Goal: Task Accomplishment & Management: Use online tool/utility

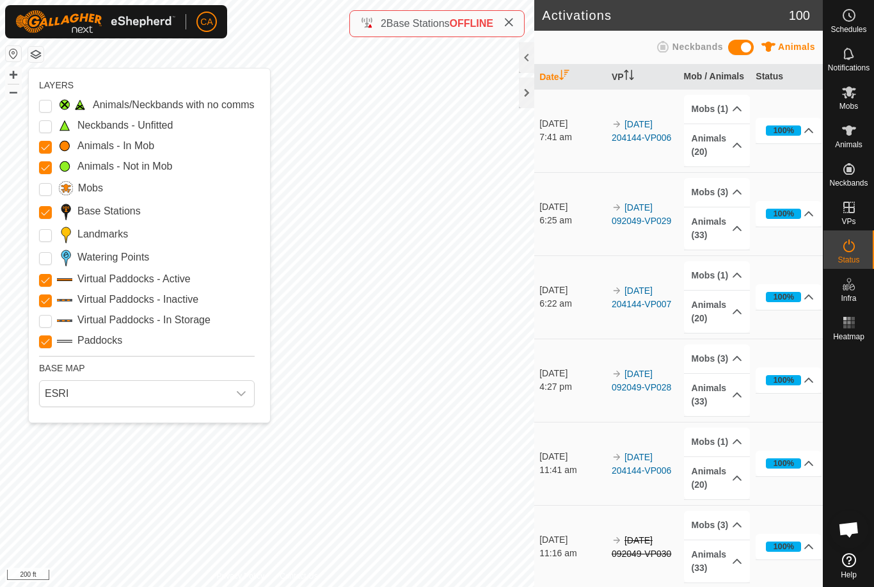
click at [47, 234] on input "Landmarks" at bounding box center [45, 235] width 13 height 13
click at [40, 263] on Points "Watering Points" at bounding box center [45, 258] width 13 height 13
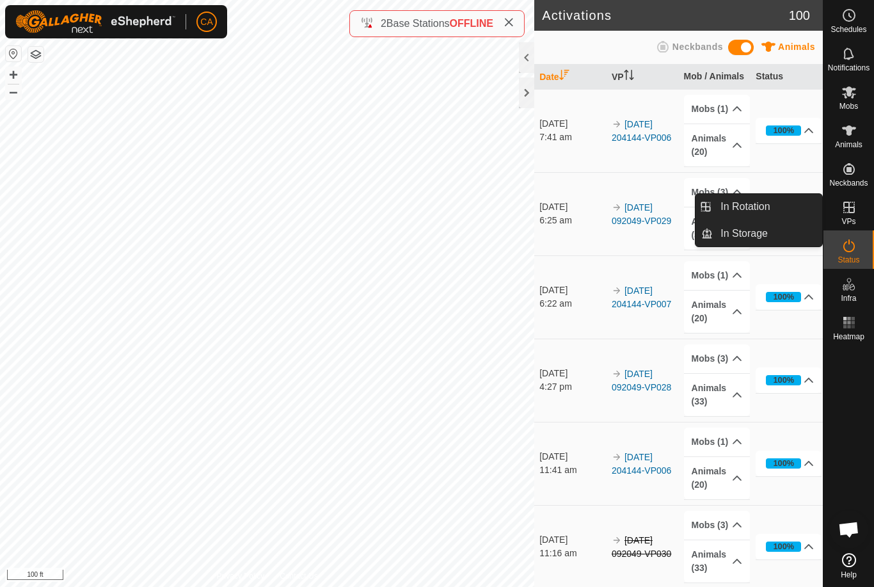
click at [769, 203] on span "In Rotation" at bounding box center [745, 206] width 49 height 15
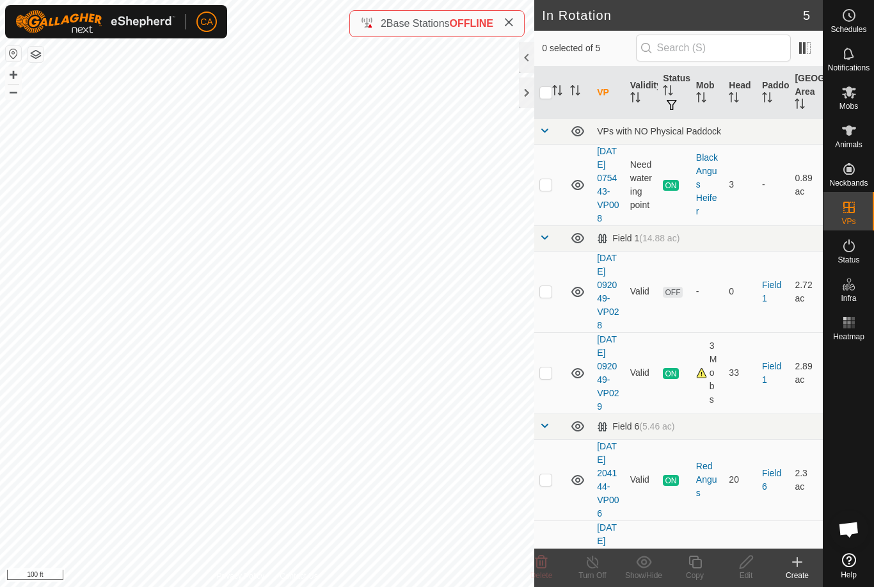
click at [547, 296] on p-checkbox at bounding box center [545, 291] width 13 height 10
click at [544, 568] on icon at bounding box center [542, 561] width 12 height 13
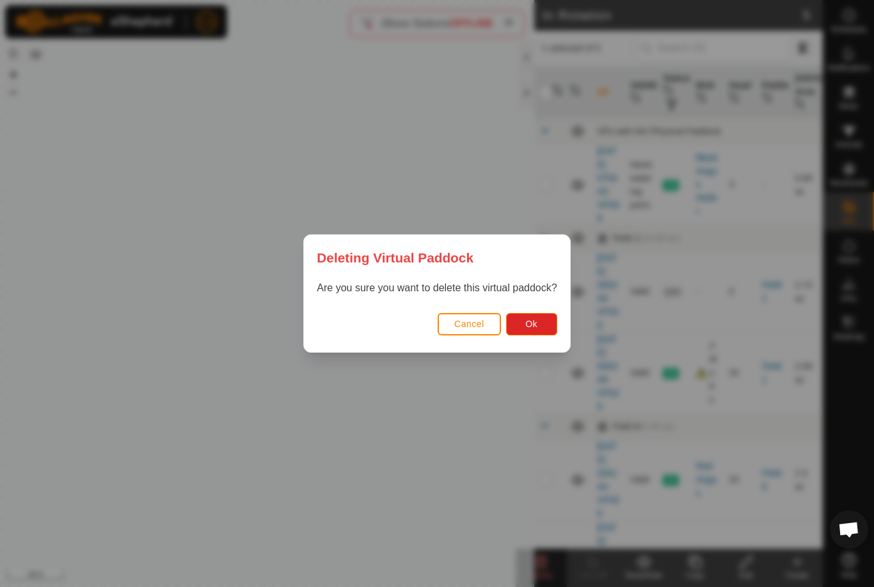
click at [546, 333] on button "Ok" at bounding box center [531, 324] width 51 height 22
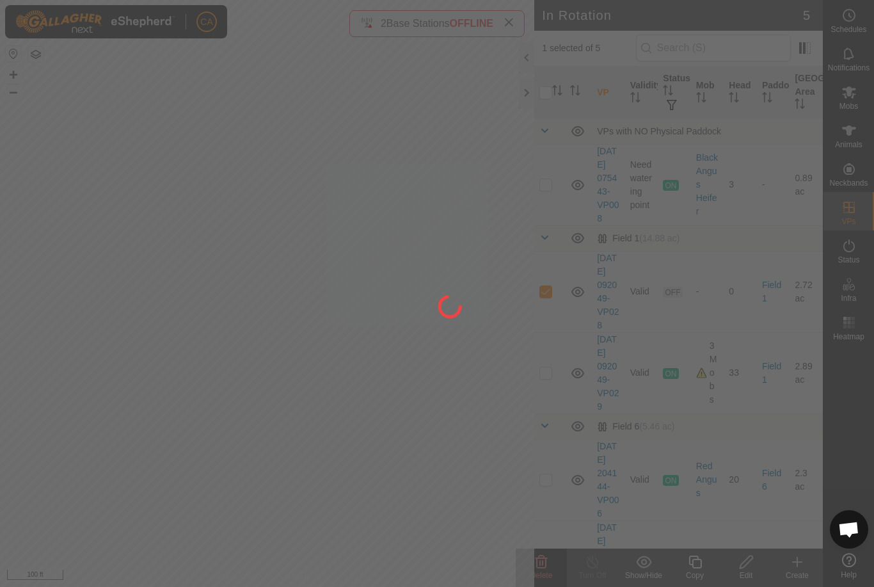
checkbox input "false"
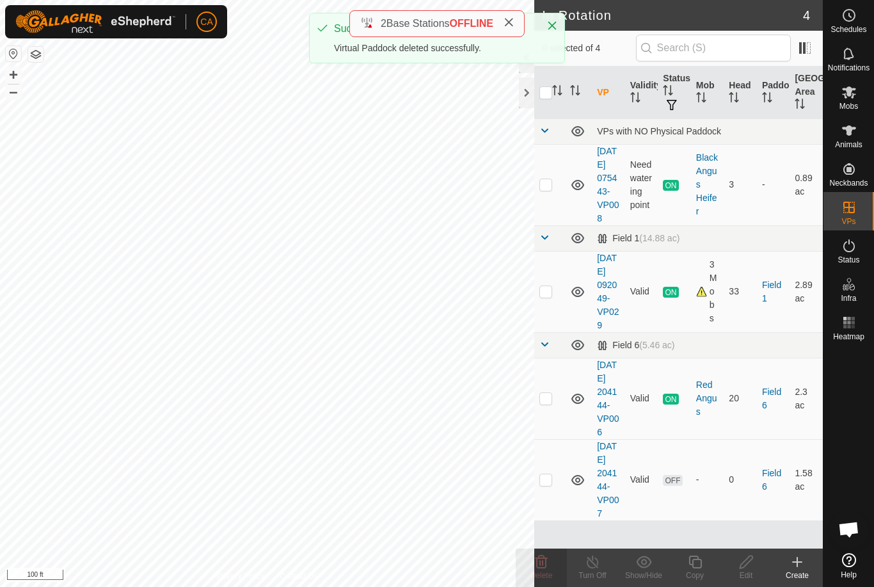
click at [802, 575] on div "Create" at bounding box center [797, 576] width 51 height 12
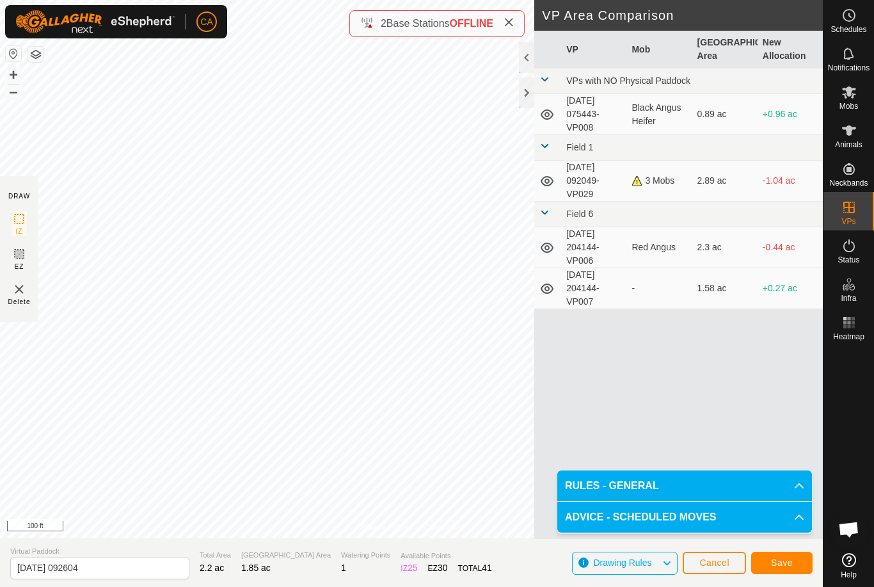
click at [780, 567] on span "Save" at bounding box center [782, 562] width 22 height 10
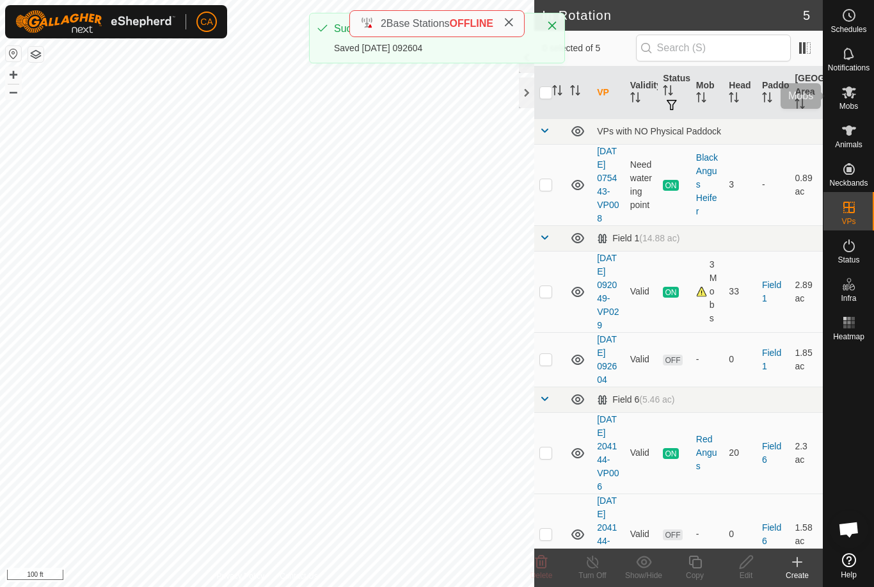
click at [855, 94] on icon at bounding box center [849, 92] width 14 height 12
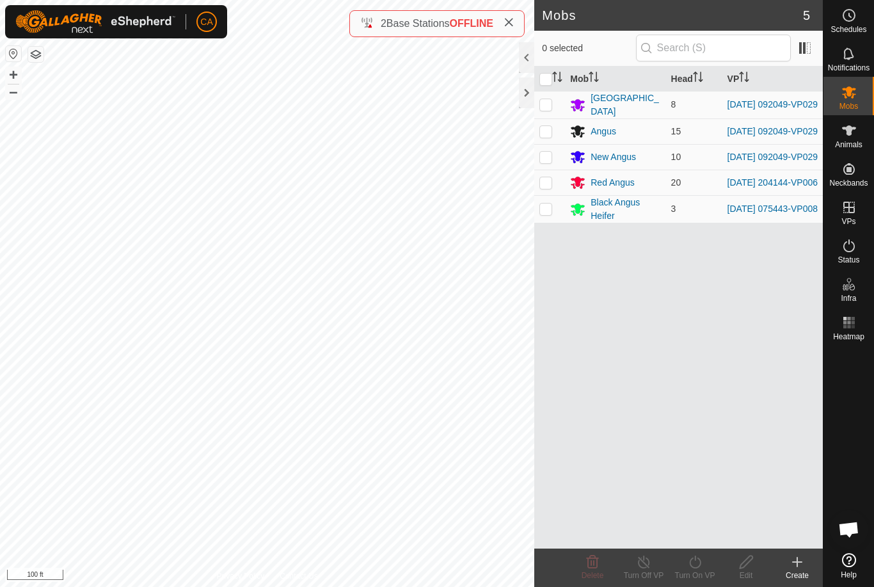
click at [542, 97] on td at bounding box center [549, 105] width 31 height 28
checkbox input "true"
click at [543, 129] on p-checkbox at bounding box center [545, 131] width 13 height 10
checkbox input "true"
click at [542, 155] on p-checkbox at bounding box center [545, 157] width 13 height 10
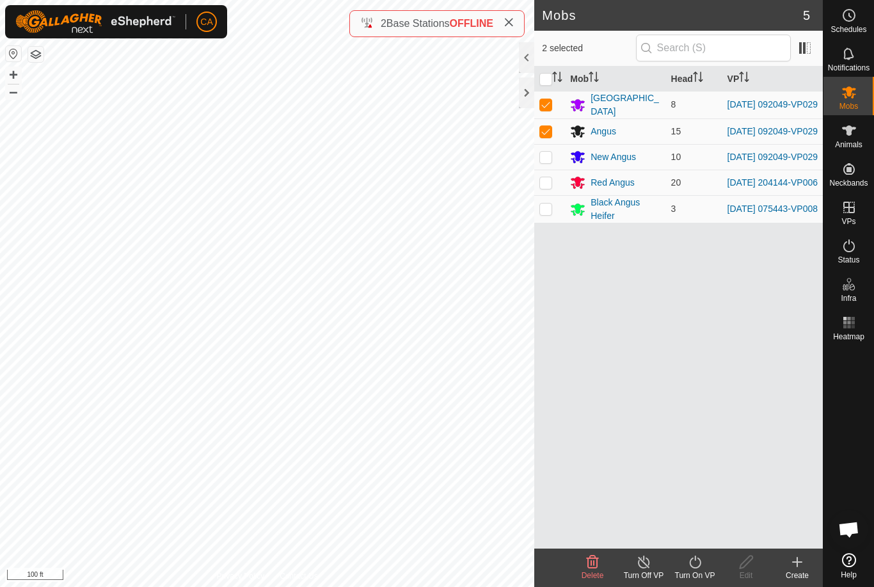
checkbox input "true"
click at [702, 569] on icon at bounding box center [695, 561] width 16 height 15
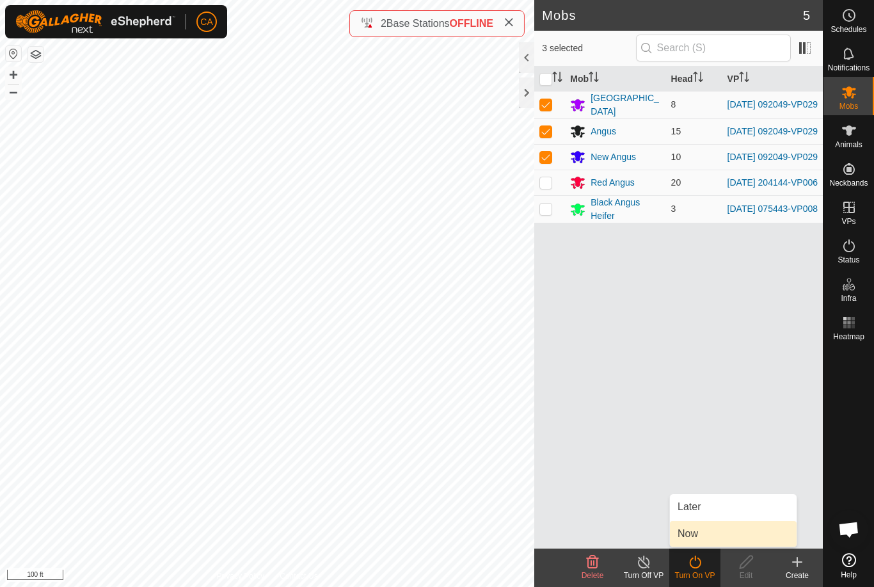
click at [705, 537] on link "Now" at bounding box center [733, 534] width 127 height 26
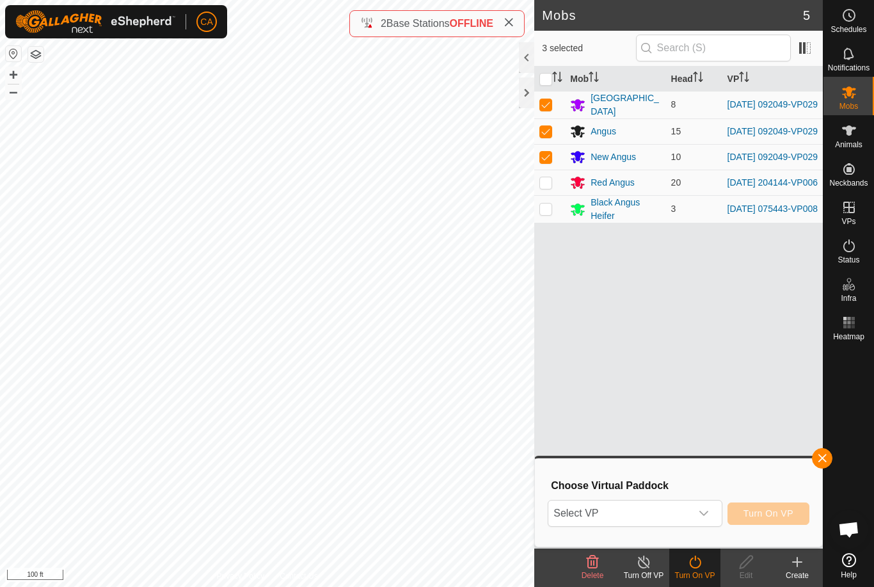
click at [649, 513] on span "Select VP" at bounding box center [619, 513] width 142 height 26
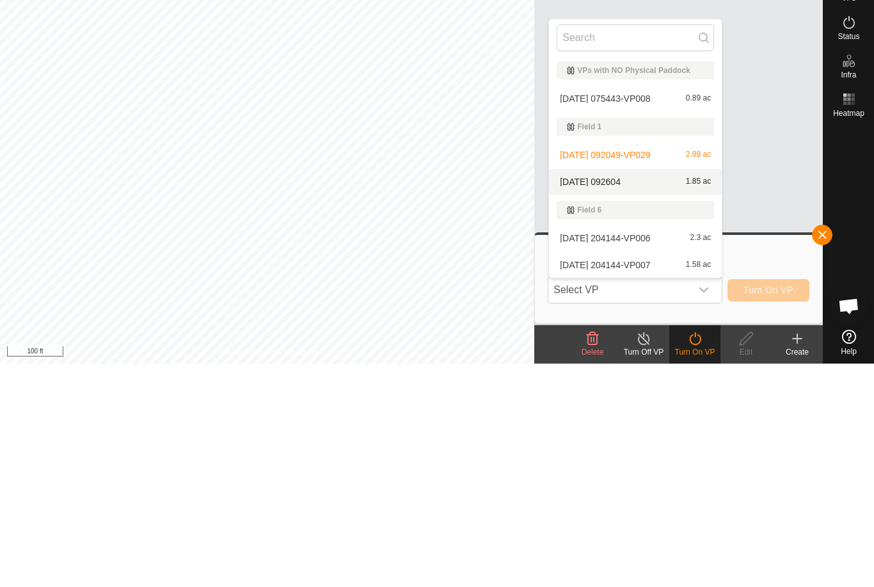
click at [663, 397] on div "2025-09-06 092604 1.85 ac" at bounding box center [635, 404] width 157 height 15
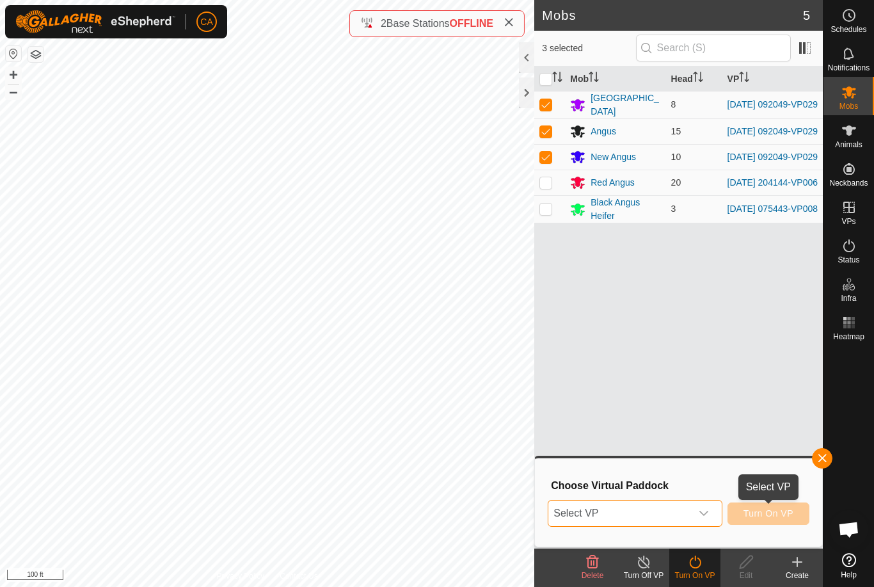
click at [763, 514] on span "Turn On VP" at bounding box center [769, 513] width 50 height 10
click at [825, 457] on span "button" at bounding box center [822, 458] width 10 height 10
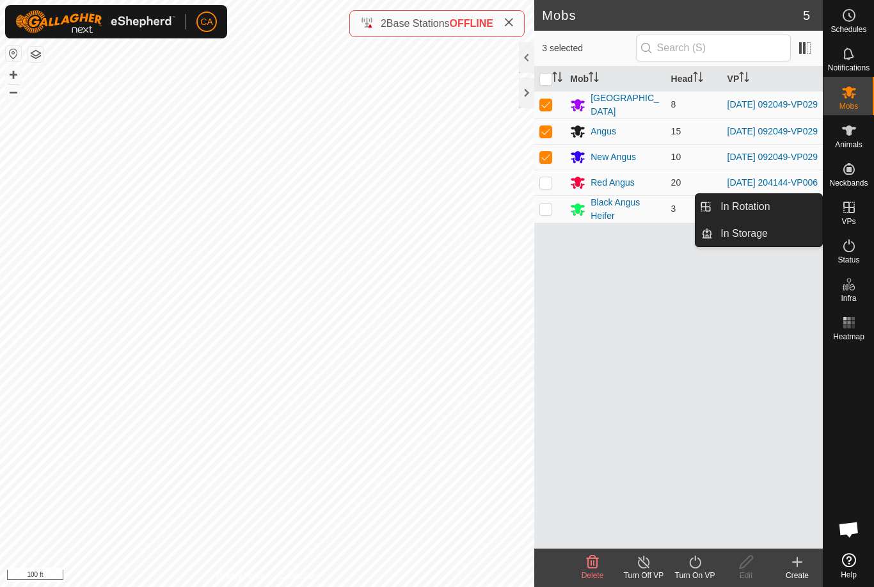
click at [786, 204] on link "In Rotation" at bounding box center [767, 207] width 109 height 26
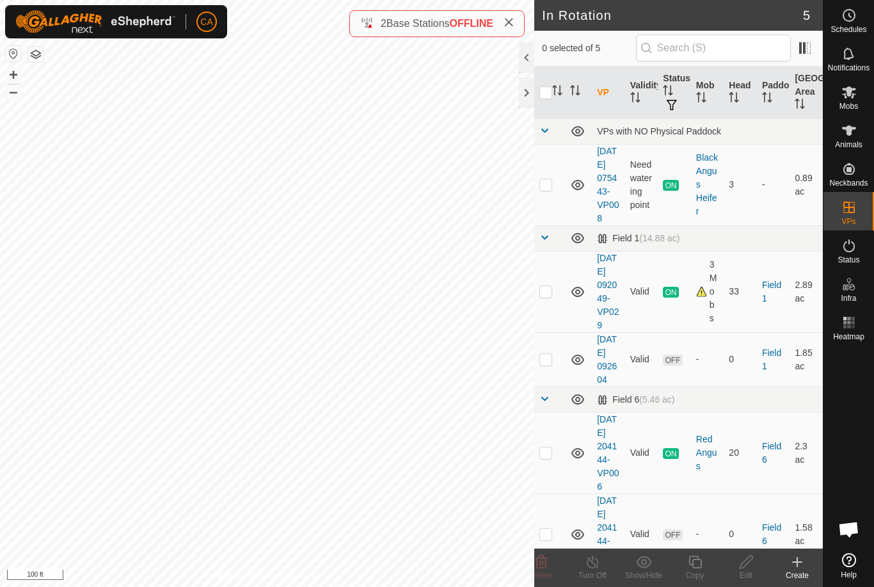
click at [552, 364] on p-checkbox at bounding box center [545, 359] width 13 height 10
checkbox input "true"
click at [757, 565] on edit-svg-icon at bounding box center [746, 561] width 51 height 15
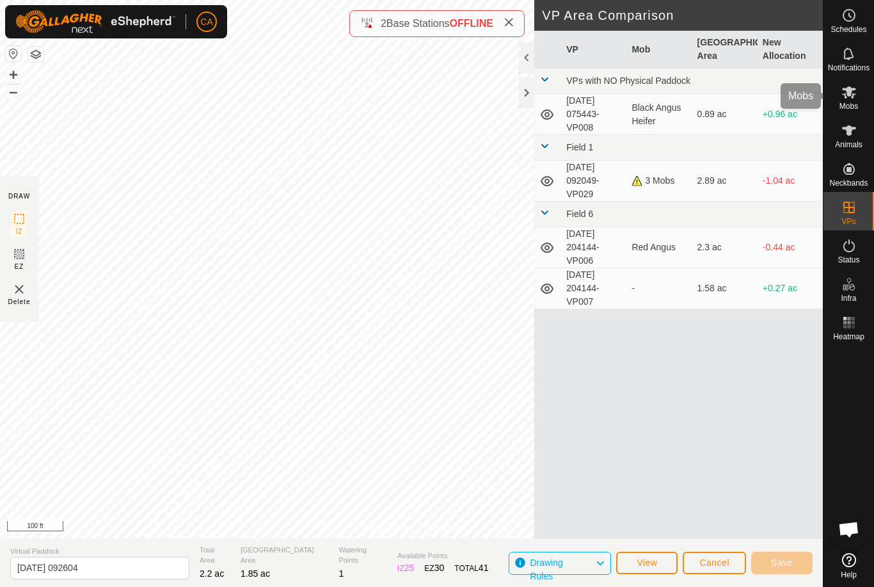
click at [863, 100] on div "Mobs" at bounding box center [849, 96] width 51 height 38
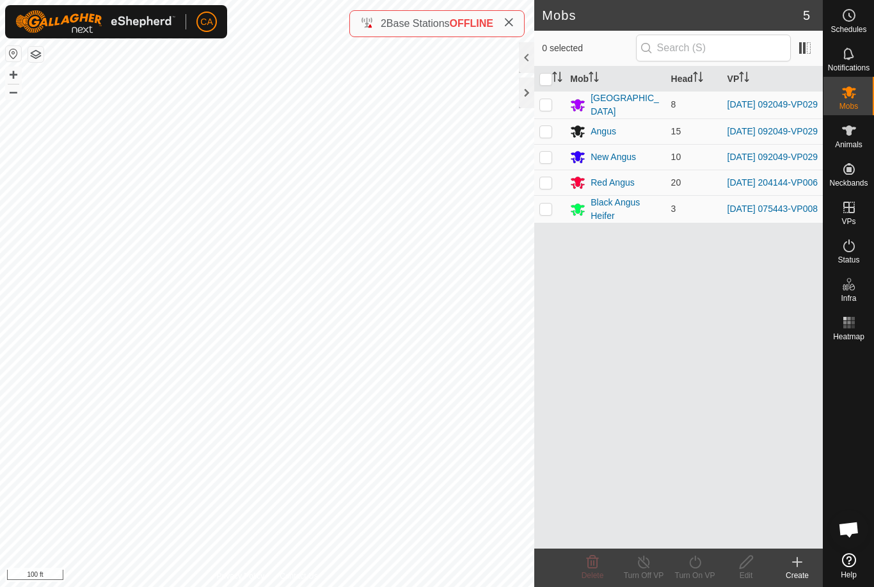
click at [538, 102] on td at bounding box center [549, 105] width 31 height 28
checkbox input "true"
click at [538, 135] on td at bounding box center [549, 131] width 31 height 26
checkbox input "true"
click at [548, 161] on p-checkbox at bounding box center [545, 157] width 13 height 10
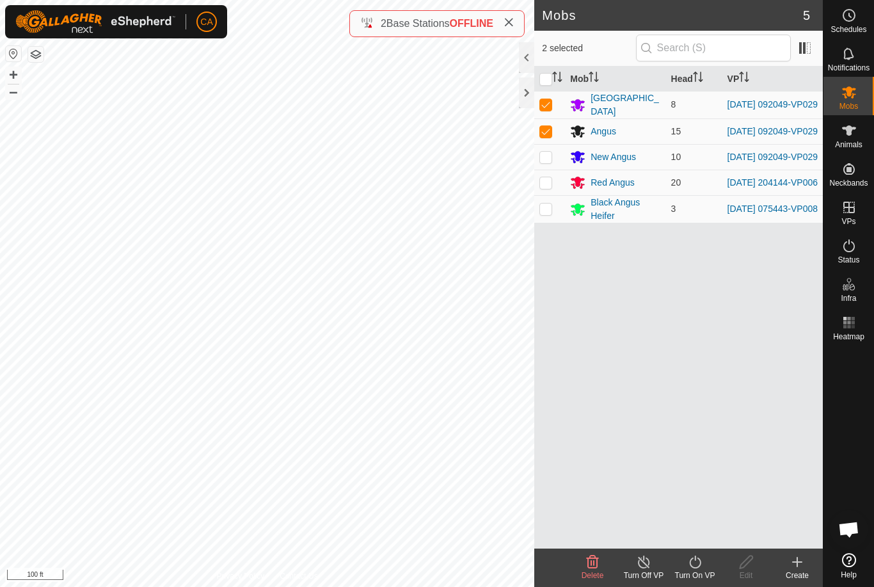
checkbox input "true"
click at [697, 566] on icon at bounding box center [695, 561] width 16 height 15
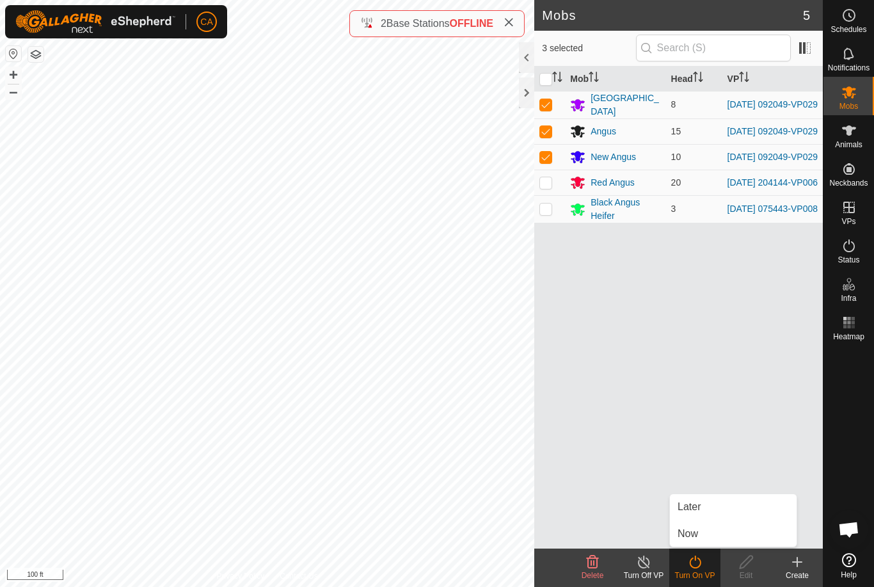
click at [701, 536] on link "Now" at bounding box center [733, 534] width 127 height 26
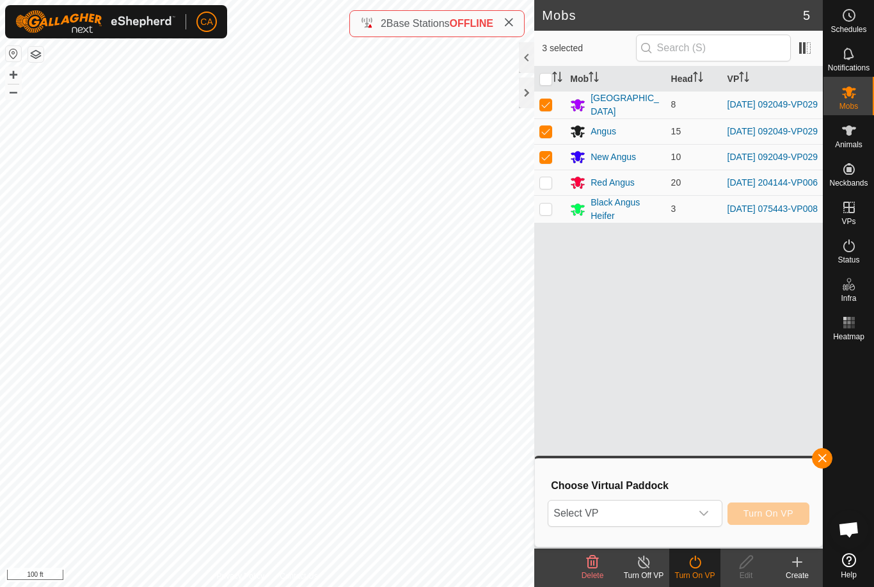
click at [689, 512] on span "Select VP" at bounding box center [619, 513] width 142 height 26
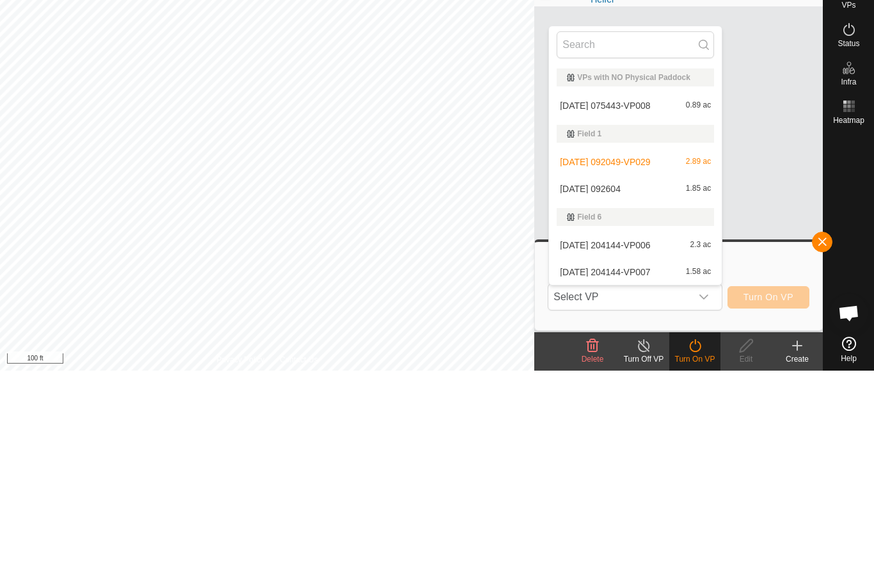
click at [656, 397] on div "2025-09-06 092604 1.85 ac" at bounding box center [635, 404] width 157 height 15
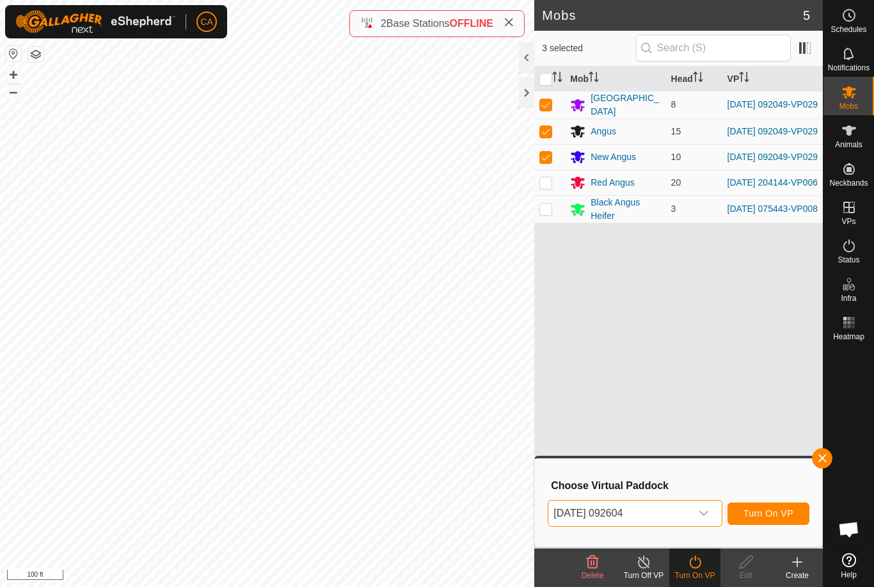
click at [781, 511] on span "Turn On VP" at bounding box center [769, 513] width 50 height 10
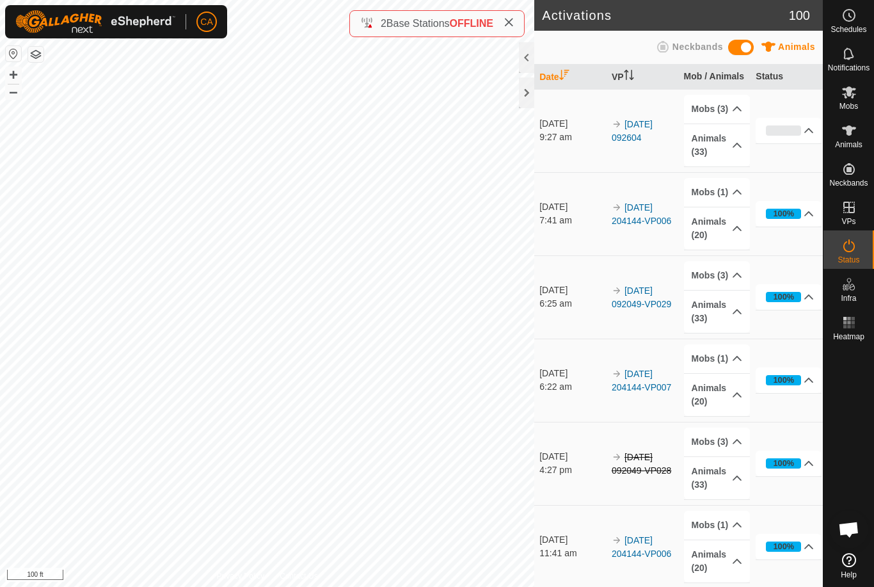
click at [533, 91] on div at bounding box center [526, 92] width 15 height 31
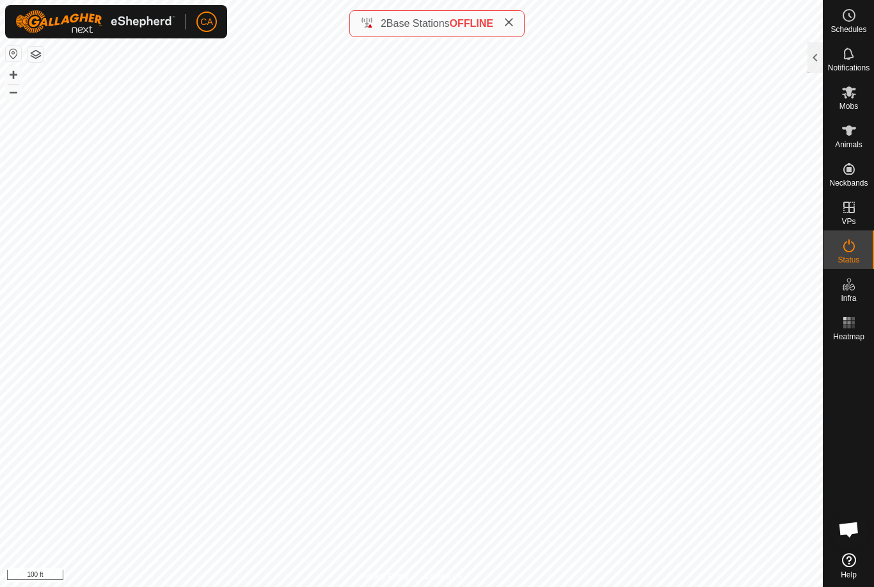
click at [519, 18] on div "2 Base Stations OFFLINE" at bounding box center [436, 23] width 175 height 27
click at [514, 16] on span at bounding box center [509, 23] width 10 height 15
click at [813, 60] on div at bounding box center [815, 57] width 15 height 31
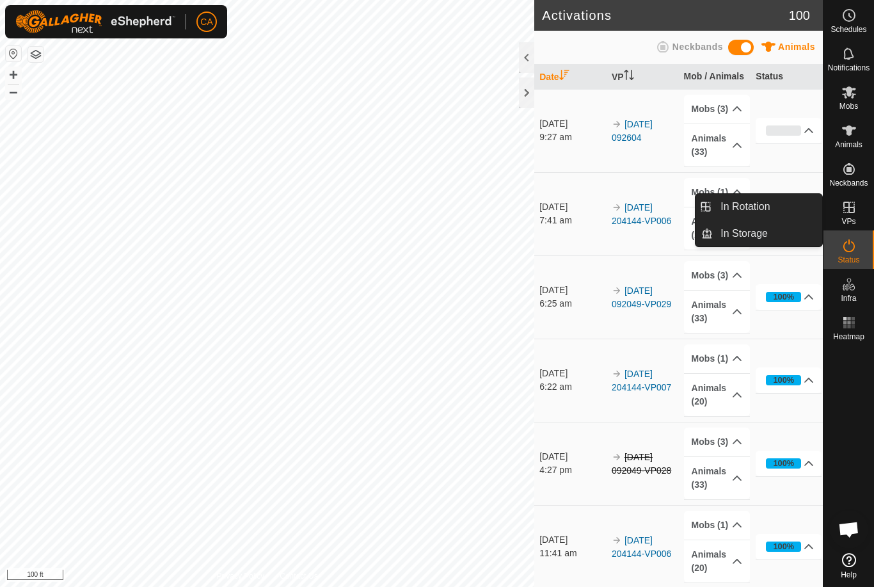
click at [785, 214] on link "In Rotation" at bounding box center [767, 207] width 109 height 26
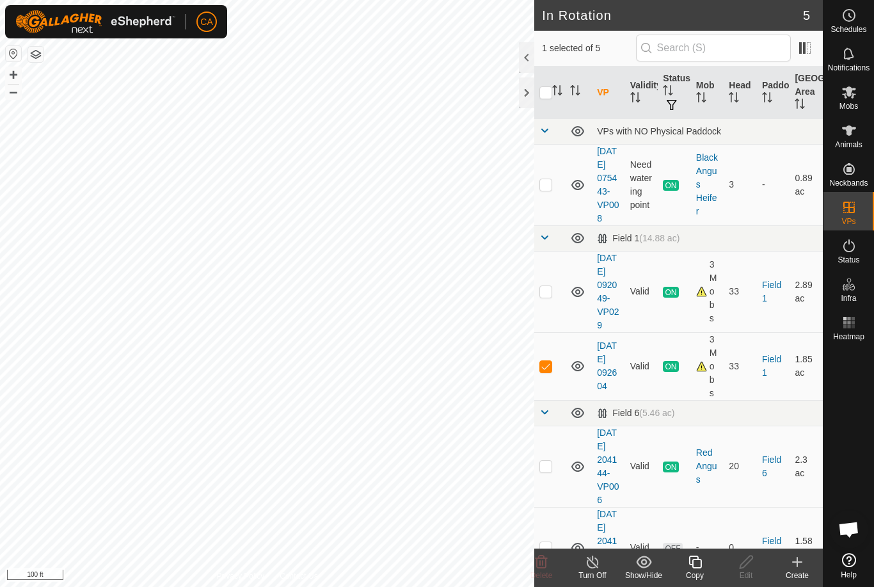
click at [699, 575] on div "Copy" at bounding box center [694, 576] width 51 height 12
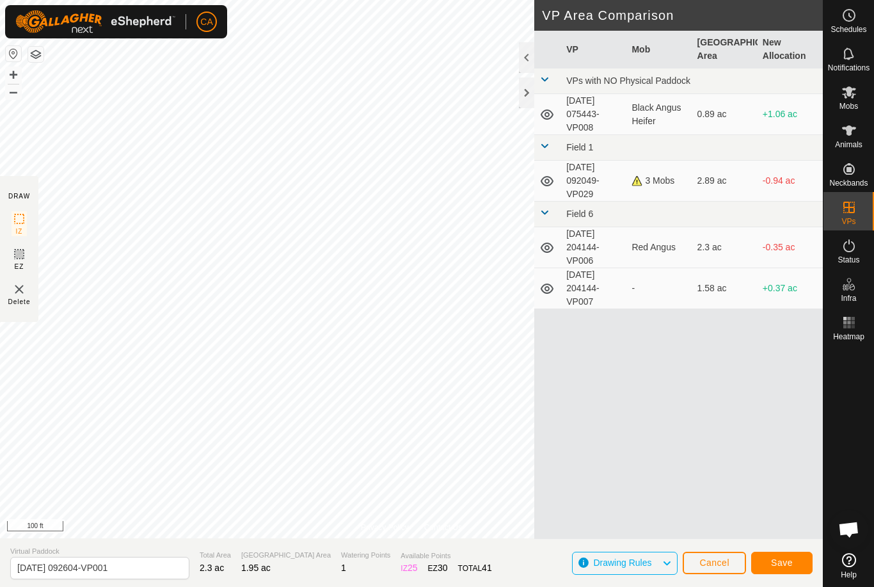
click at [787, 561] on span "Save" at bounding box center [782, 562] width 22 height 10
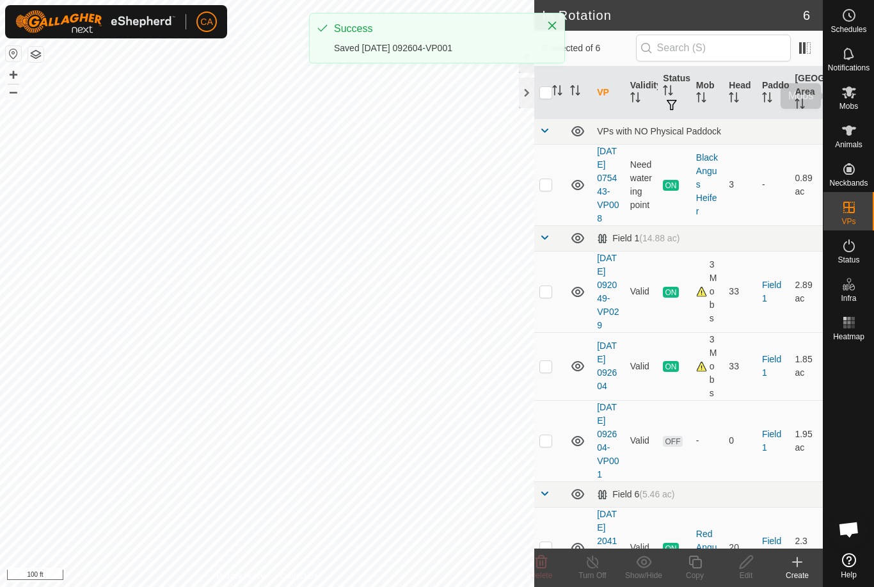
click at [852, 92] on icon at bounding box center [848, 91] width 15 height 15
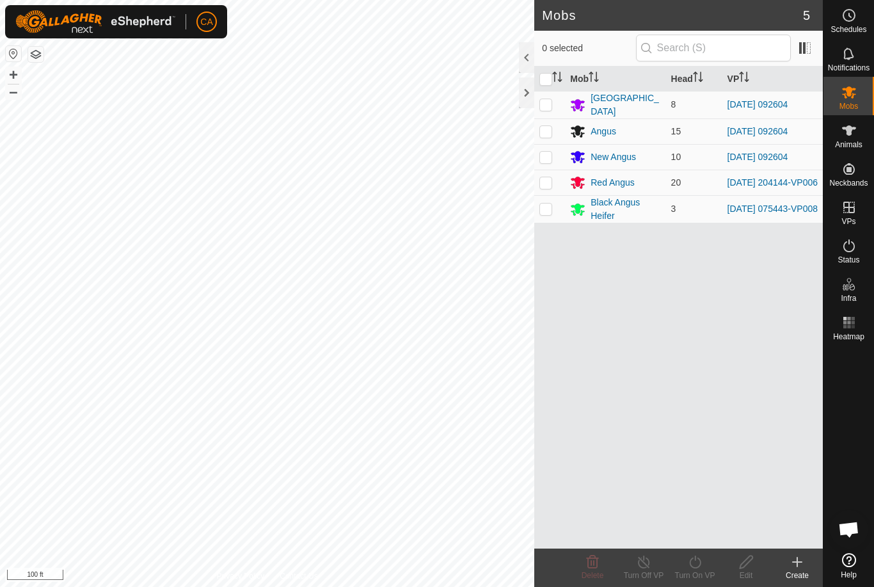
click at [546, 99] on p-checkbox at bounding box center [545, 104] width 13 height 10
checkbox input "true"
click at [547, 129] on p-checkbox at bounding box center [545, 131] width 13 height 10
checkbox input "true"
click at [546, 154] on p-checkbox at bounding box center [545, 157] width 13 height 10
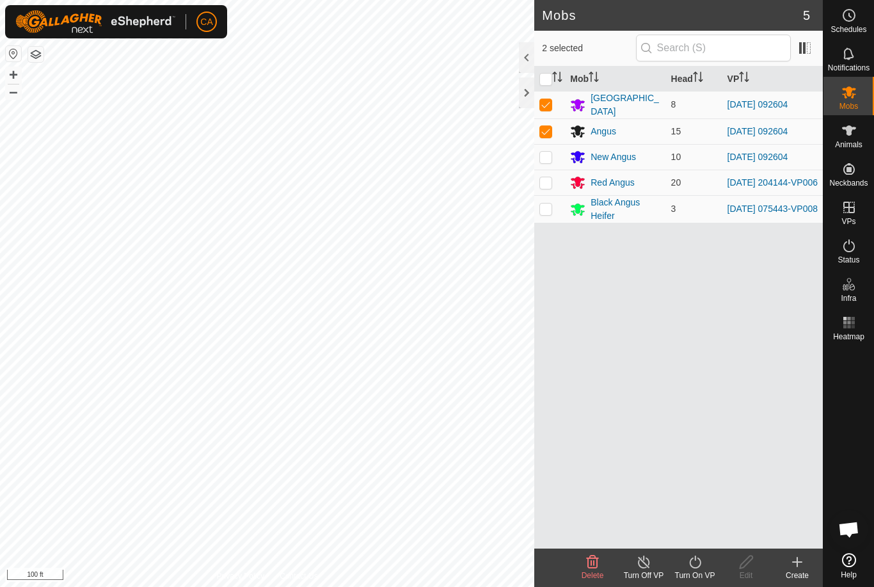
checkbox input "true"
click at [704, 570] on div "Turn On VP" at bounding box center [694, 576] width 51 height 12
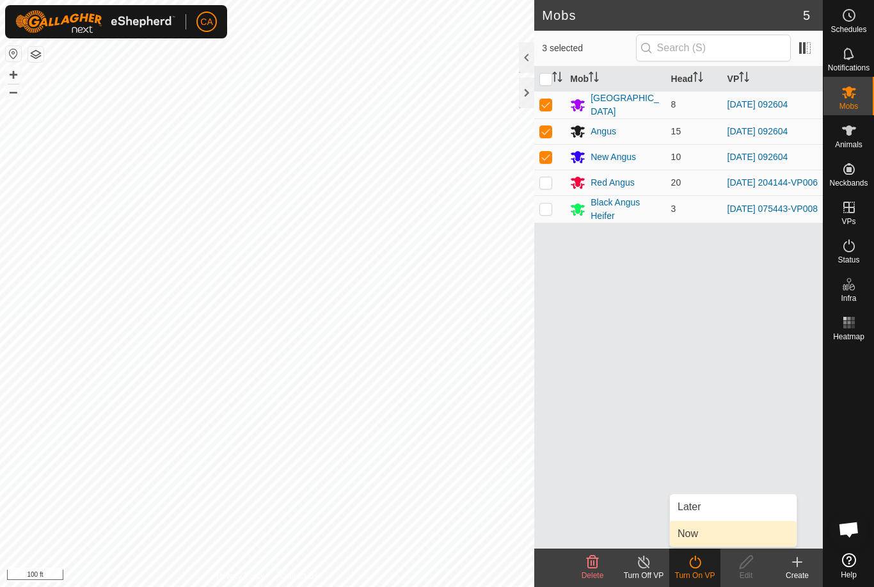
click at [712, 538] on link "Now" at bounding box center [733, 534] width 127 height 26
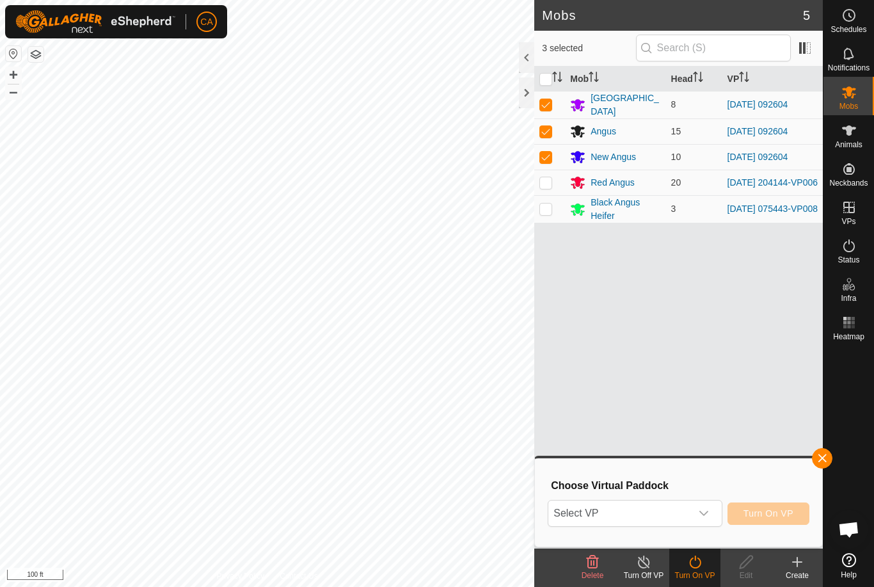
click at [671, 507] on span "Select VP" at bounding box center [619, 513] width 142 height 26
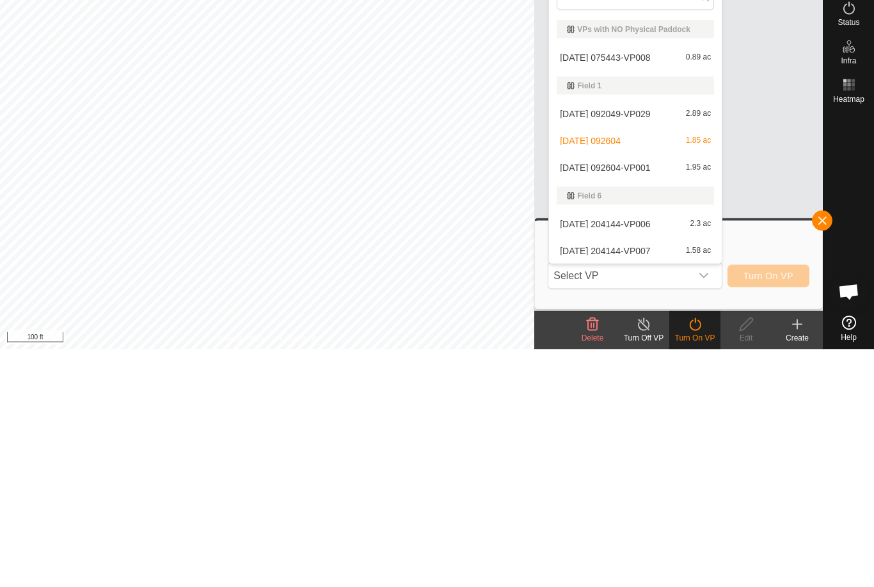
click at [650, 401] on span "2025-09-06 092604-VP001" at bounding box center [605, 405] width 90 height 9
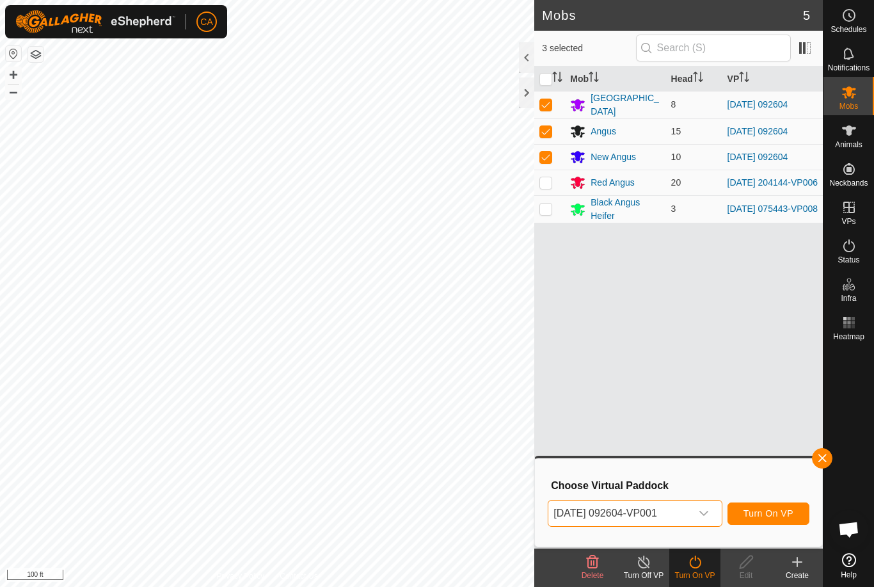
click at [781, 524] on button "Turn On VP" at bounding box center [769, 513] width 82 height 22
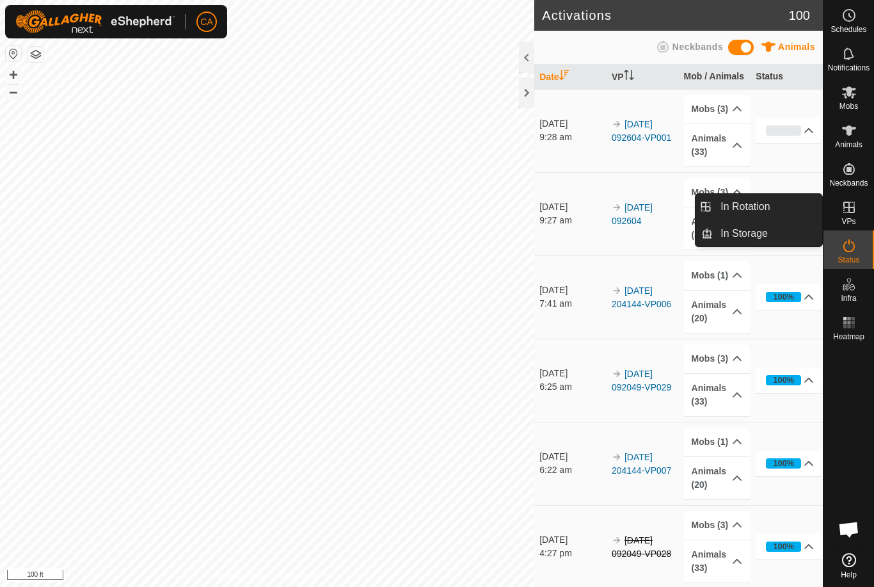
click at [770, 200] on span "In Rotation" at bounding box center [745, 206] width 49 height 15
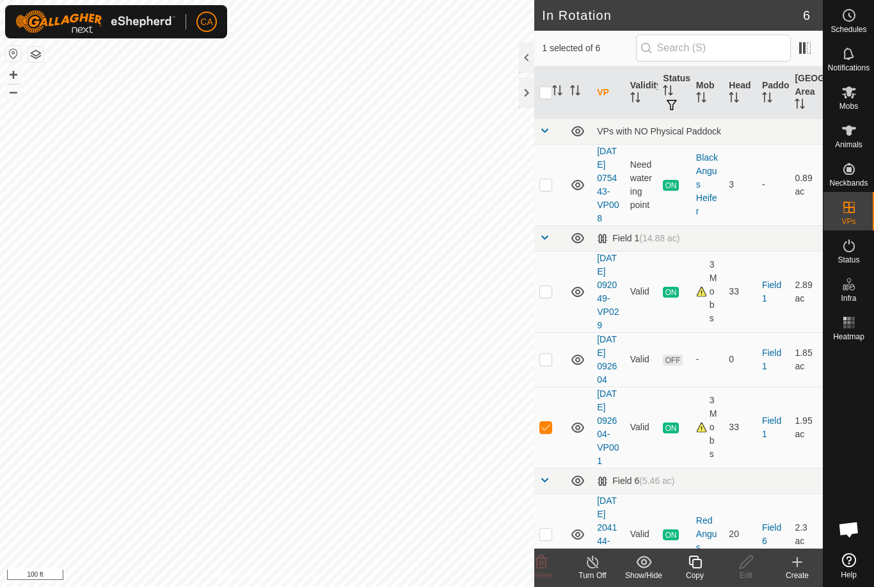
click at [545, 432] on p-checkbox at bounding box center [545, 427] width 13 height 10
checkbox input "false"
click at [552, 385] on td at bounding box center [549, 359] width 31 height 54
click at [539, 566] on icon at bounding box center [541, 561] width 15 height 15
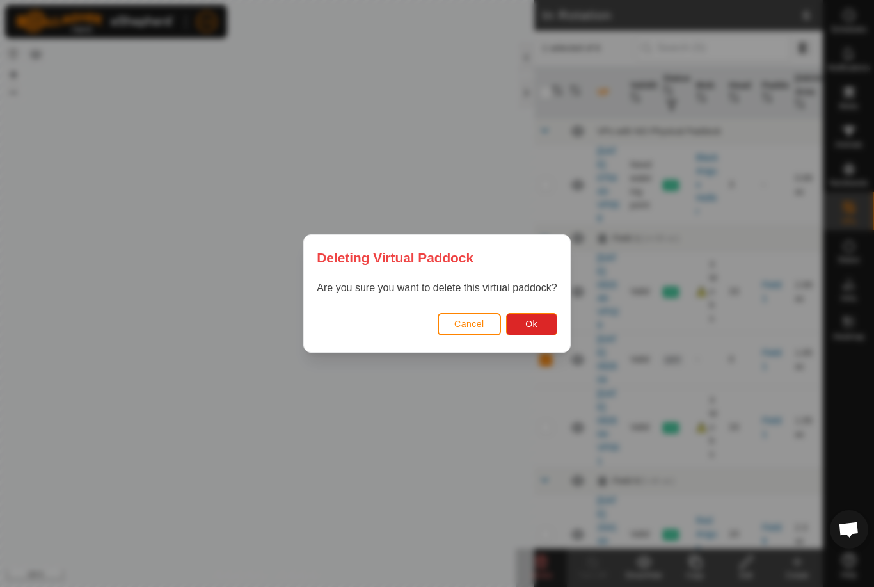
click at [551, 323] on button "Ok" at bounding box center [531, 324] width 51 height 22
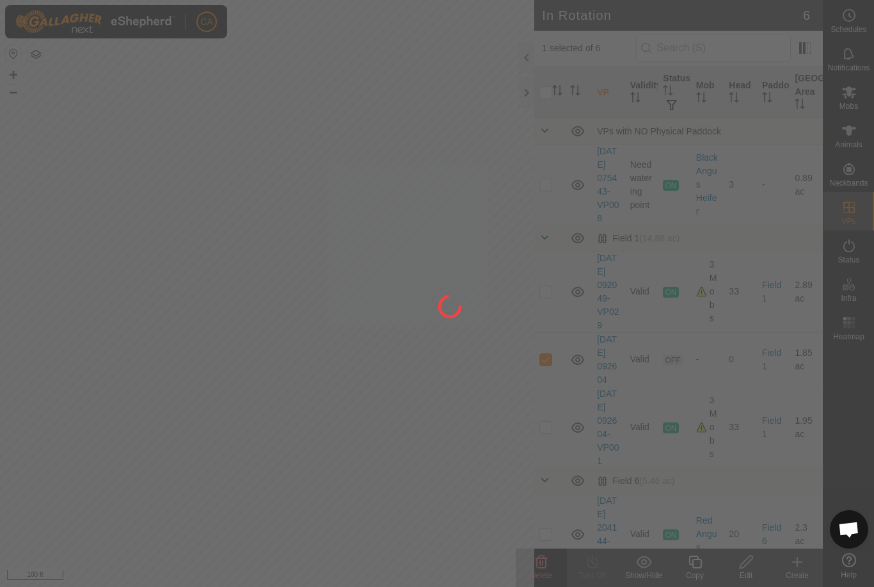
checkbox input "false"
